Goal: Complete application form: Complete application form

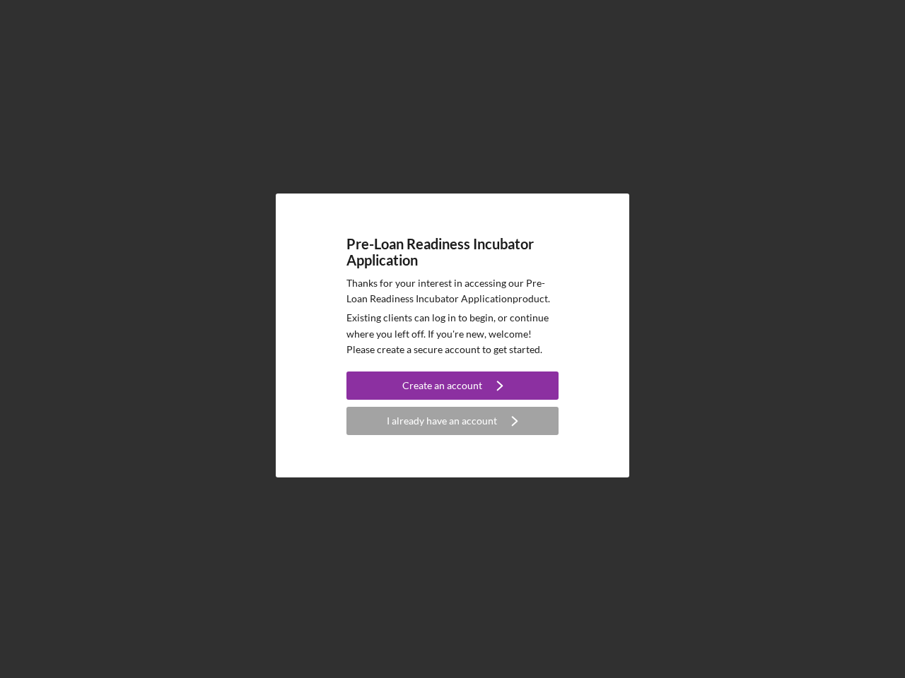
click at [452, 339] on p "Existing clients can log in to begin, or continue where you left off. If you're…" at bounding box center [452, 333] width 212 height 47
click at [452, 386] on div "Create an account" at bounding box center [442, 386] width 80 height 28
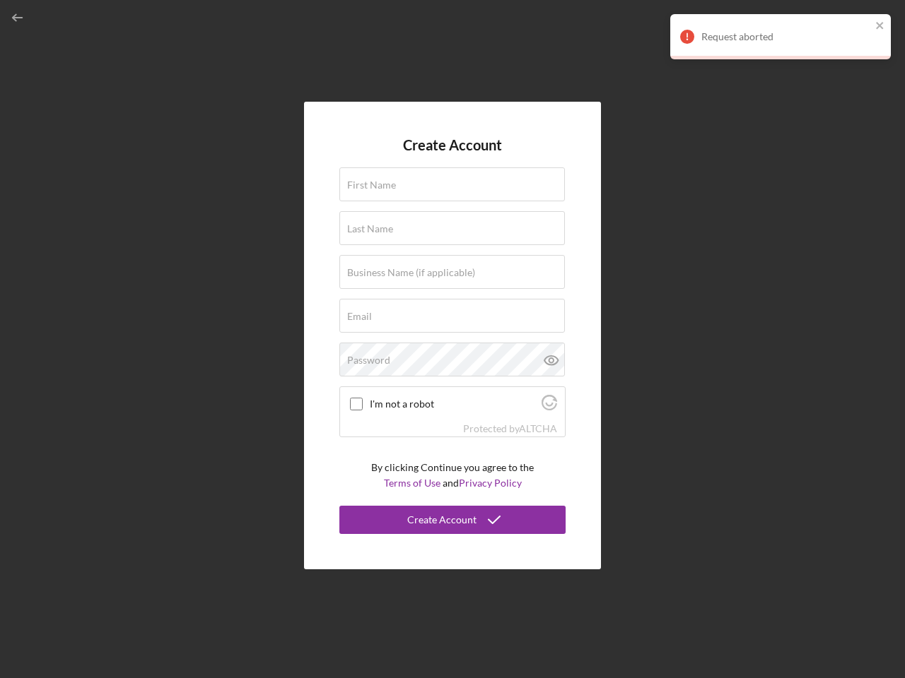
click at [452, 421] on div "Protected by [PERSON_NAME]" at bounding box center [452, 429] width 225 height 16
